Goal: Communication & Community: Ask a question

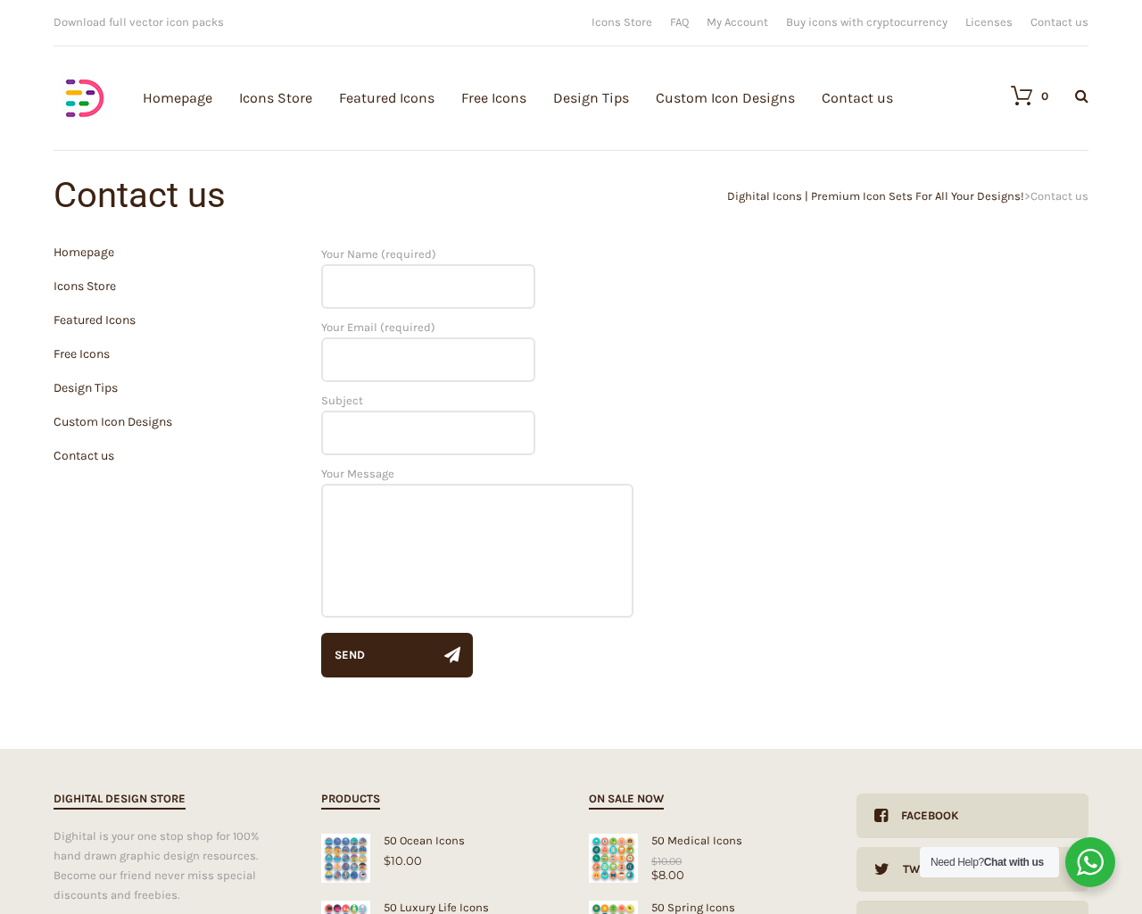
scroll to position [394, 0]
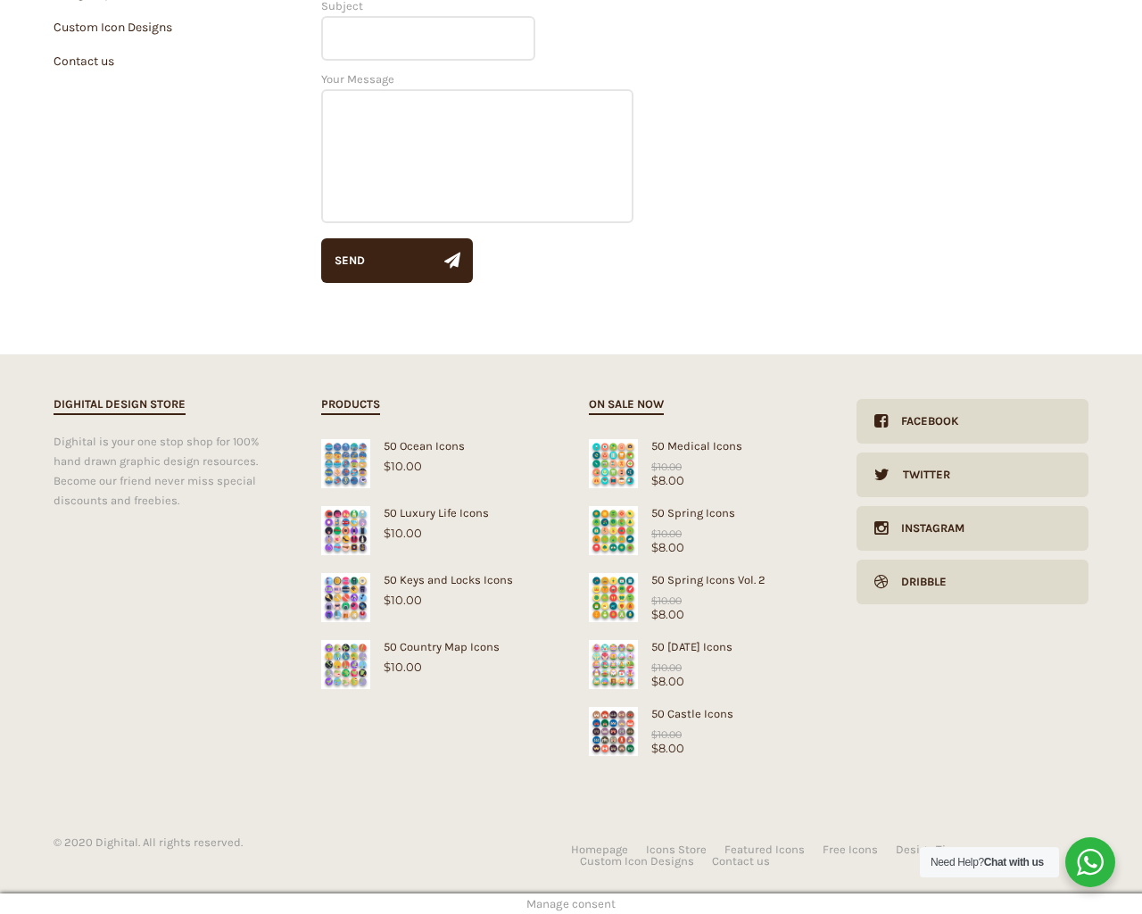
scroll to position [394, 0]
type input "dTjdNQKi"
type input "[EMAIL_ADDRESS][DOMAIN_NAME]"
type input "1"
type textarea "20"
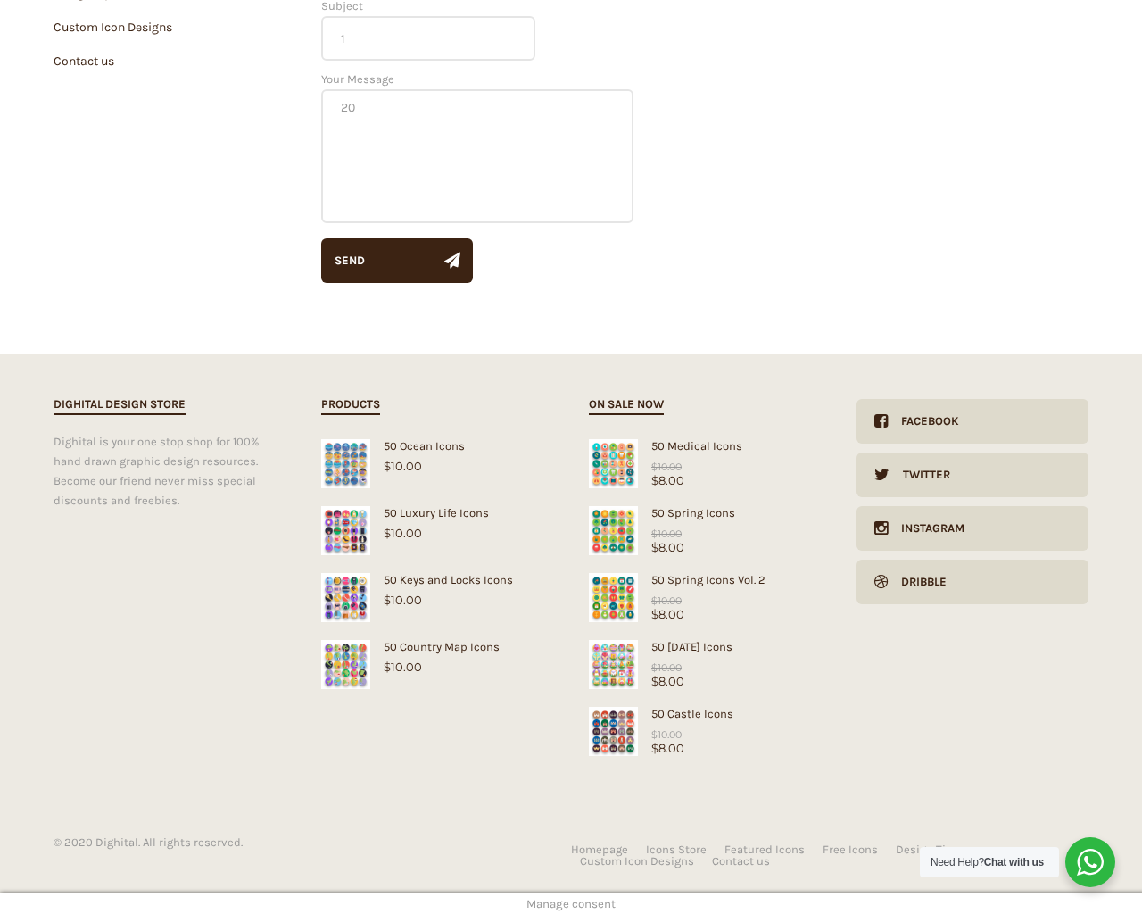
type input "1"
type input "20"
checkbox input "false"
type input "dTjdNQKi"
type input "[EMAIL_ADDRESS][DOMAIN_NAME]"
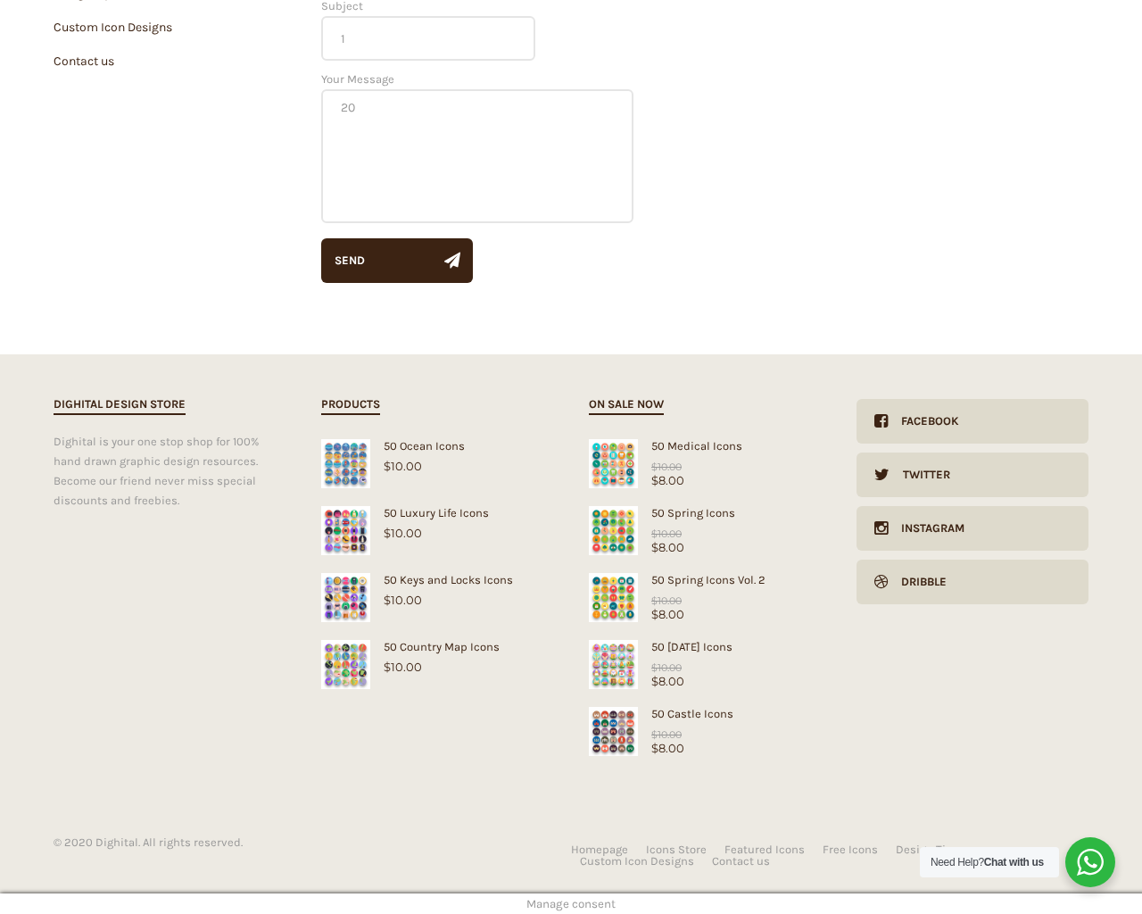
type input "[EMAIL_ADDRESS][DOMAIN_NAME]"
checkbox input "false"
select select "dark"
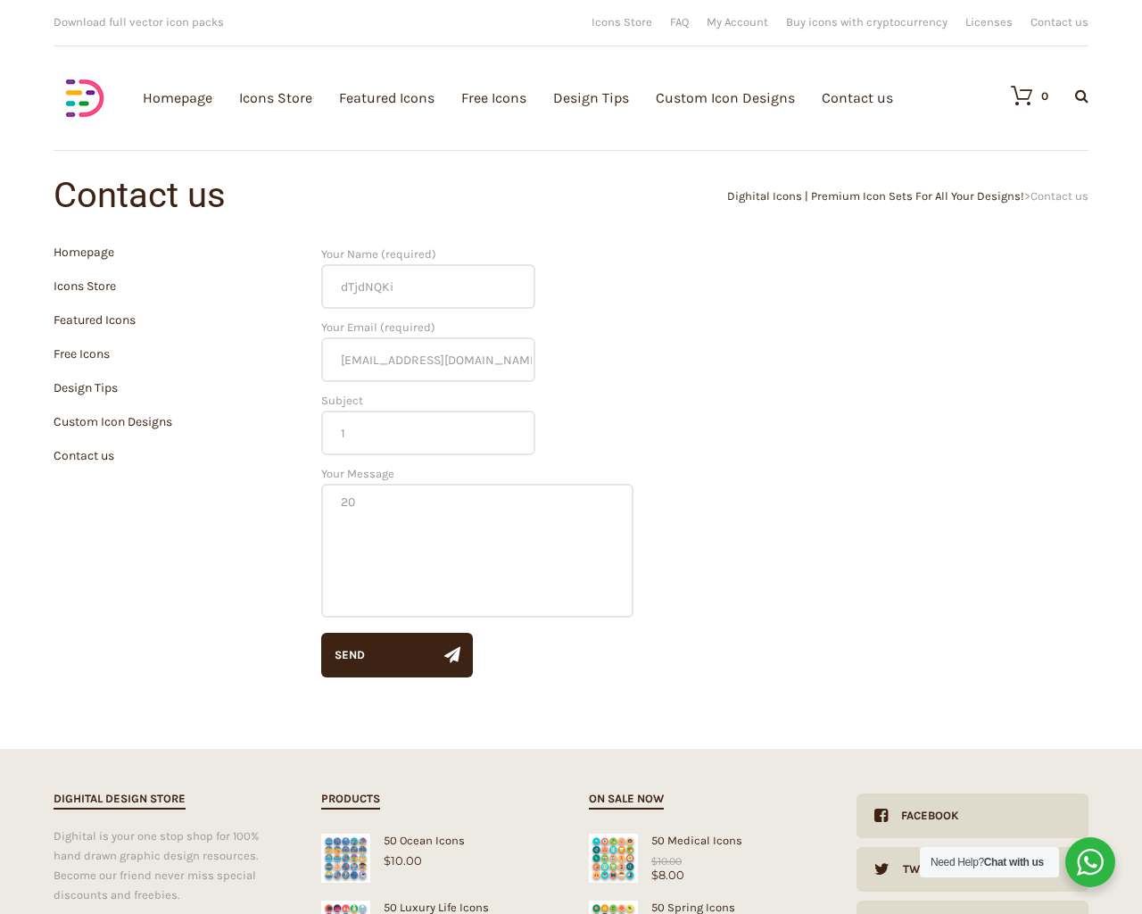
scroll to position [394, 0]
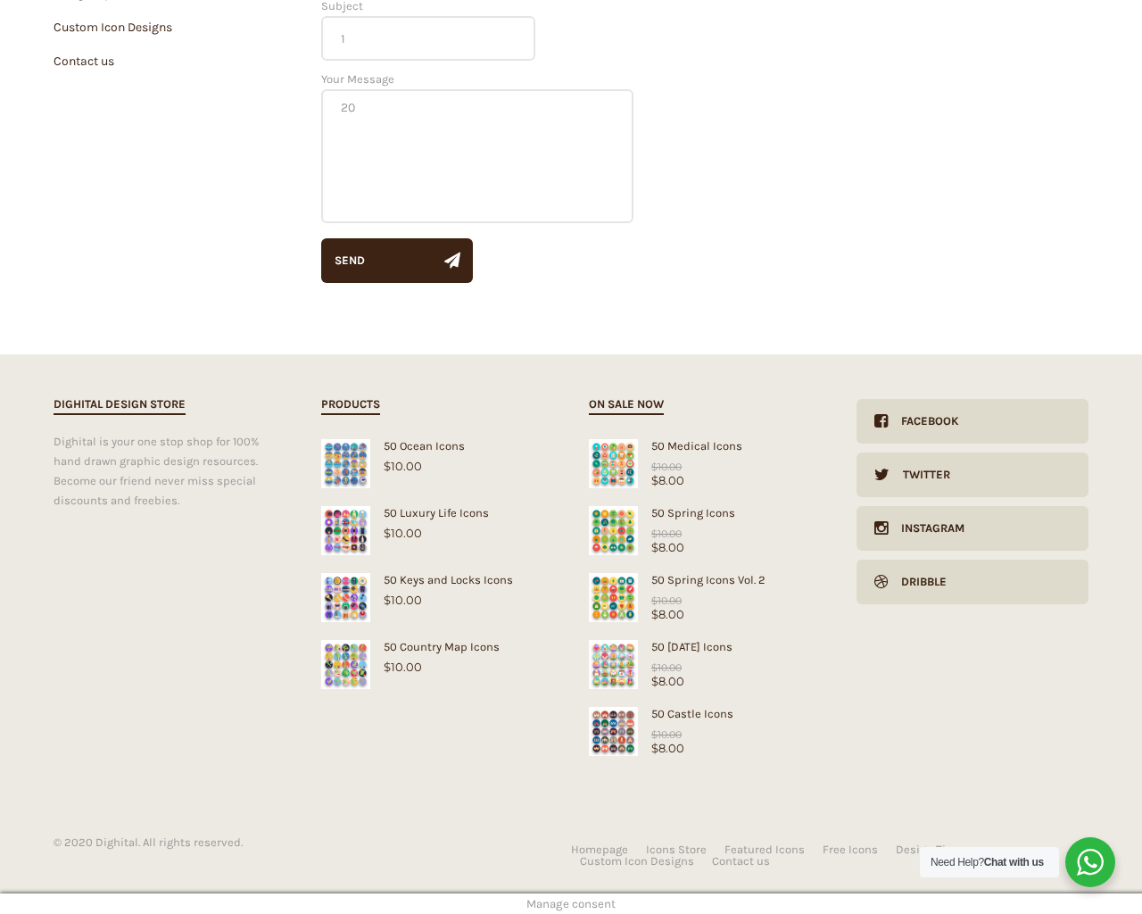
click at [527, 485] on input "Hide Price" at bounding box center [533, 491] width 12 height 12
checkbox input "true"
click at [527, 784] on input "Send me a copy of this e-mail" at bounding box center [533, 790] width 12 height 12
checkbox input "true"
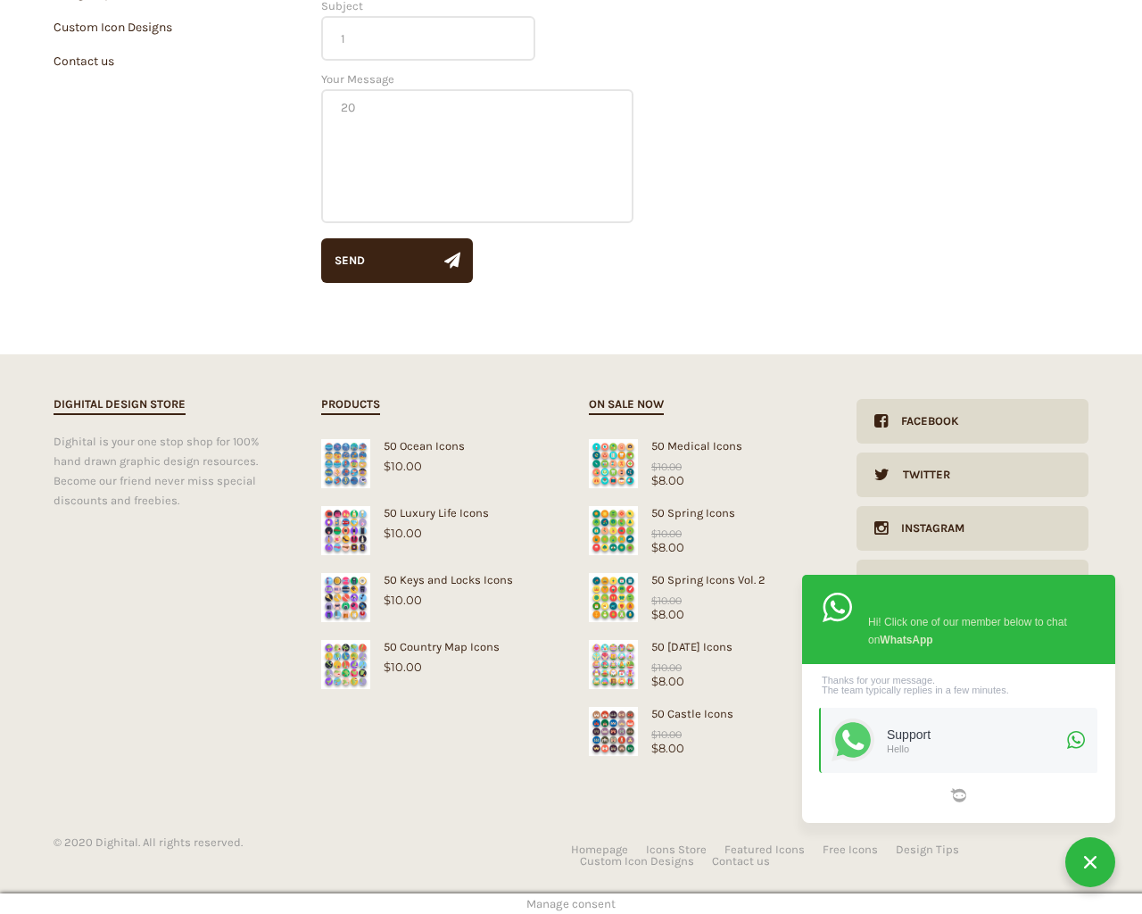
checkbox input "true"
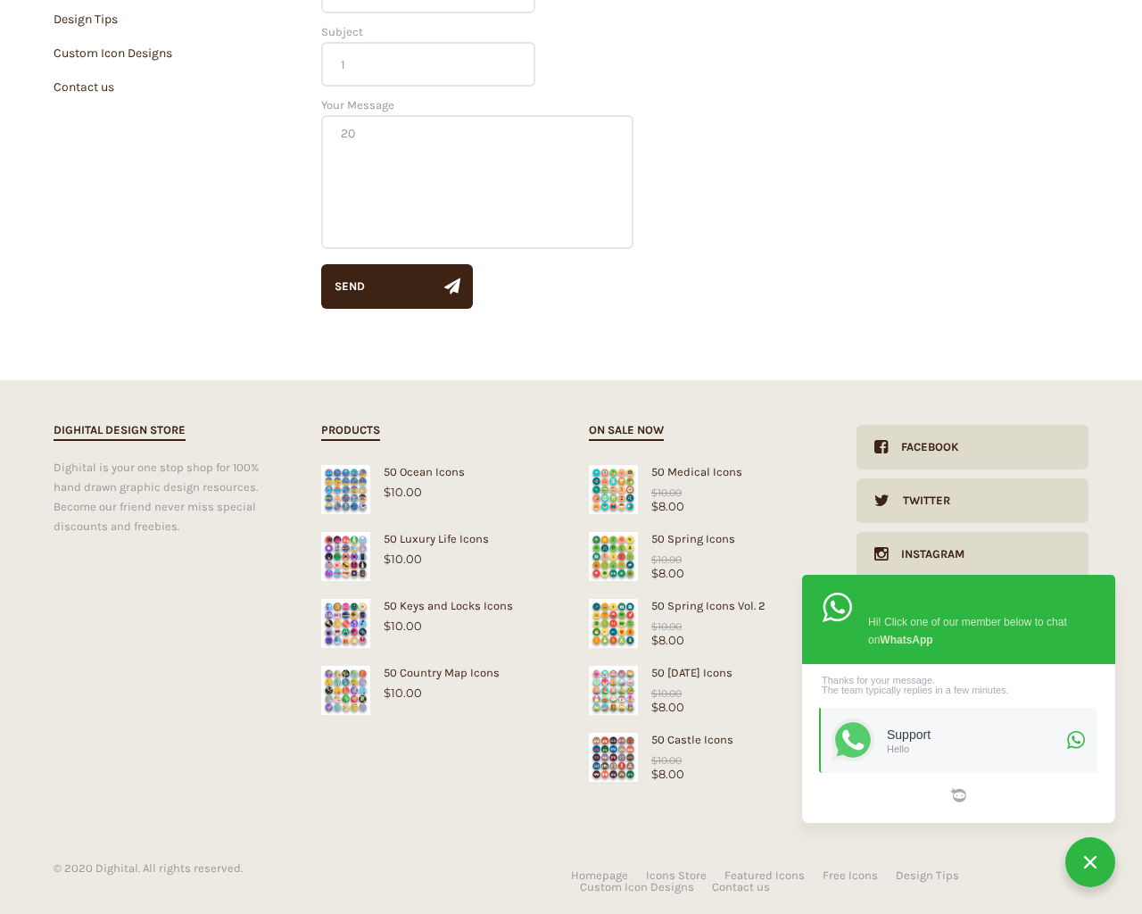
scroll to position [0, 0]
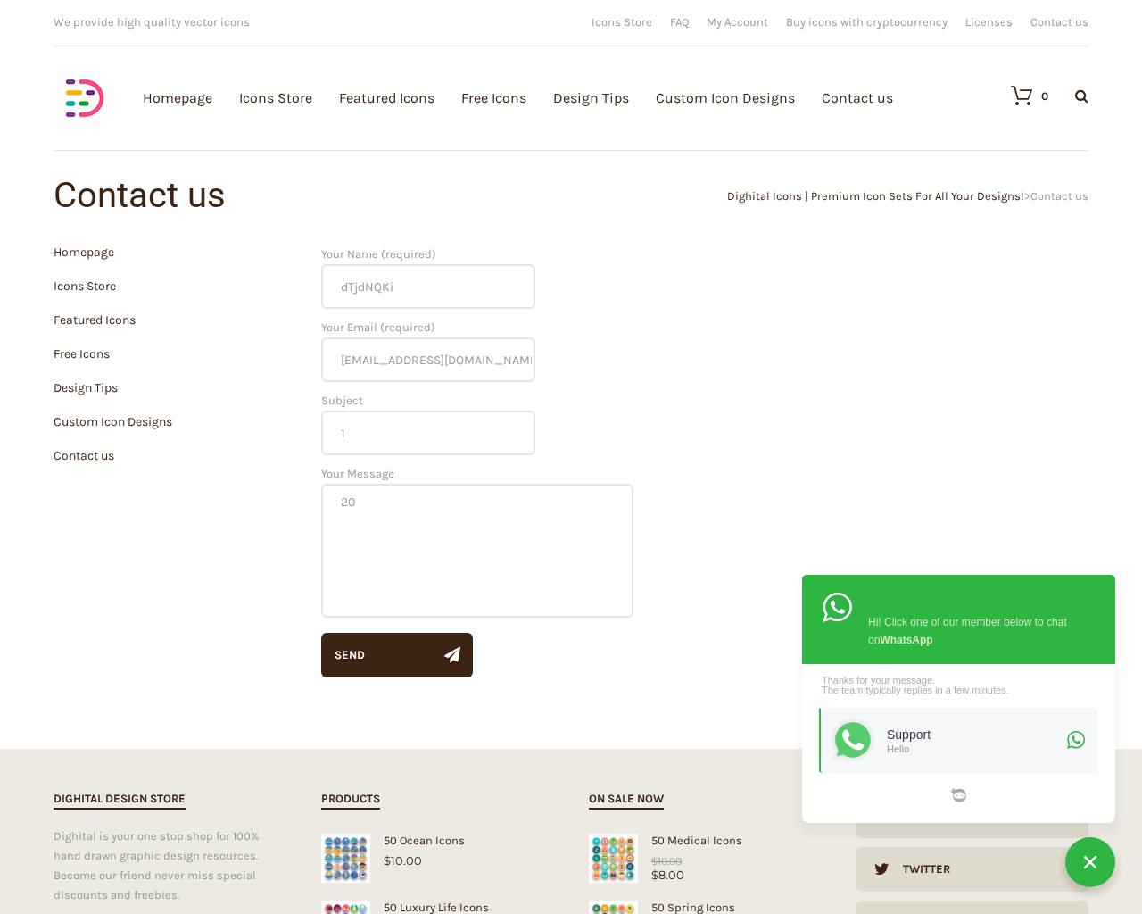
click at [527, 485] on input "Hide Price" at bounding box center [533, 491] width 12 height 12
checkbox input "false"
click at [527, 784] on input "Send me a copy of this e-mail" at bounding box center [533, 790] width 12 height 12
checkbox input "false"
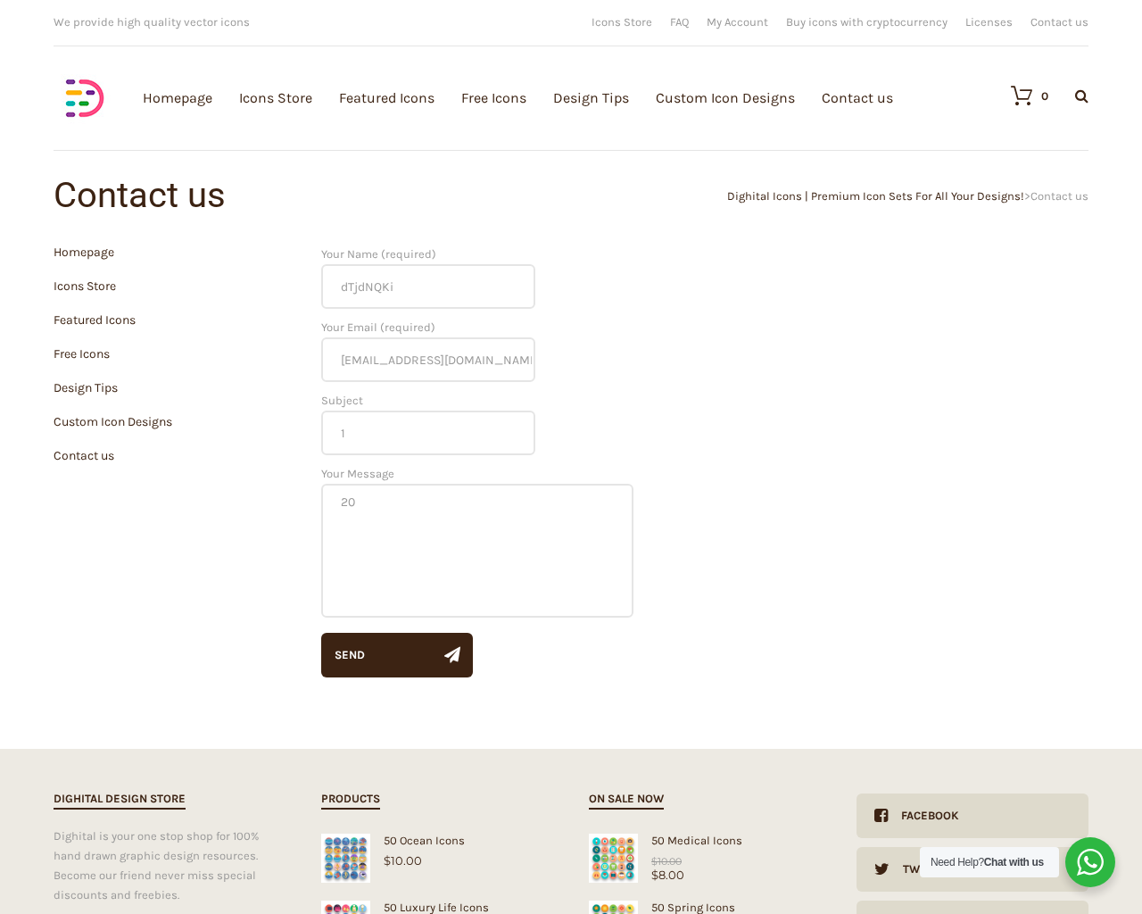
checkbox input "false"
